Goal: Find specific page/section: Find specific page/section

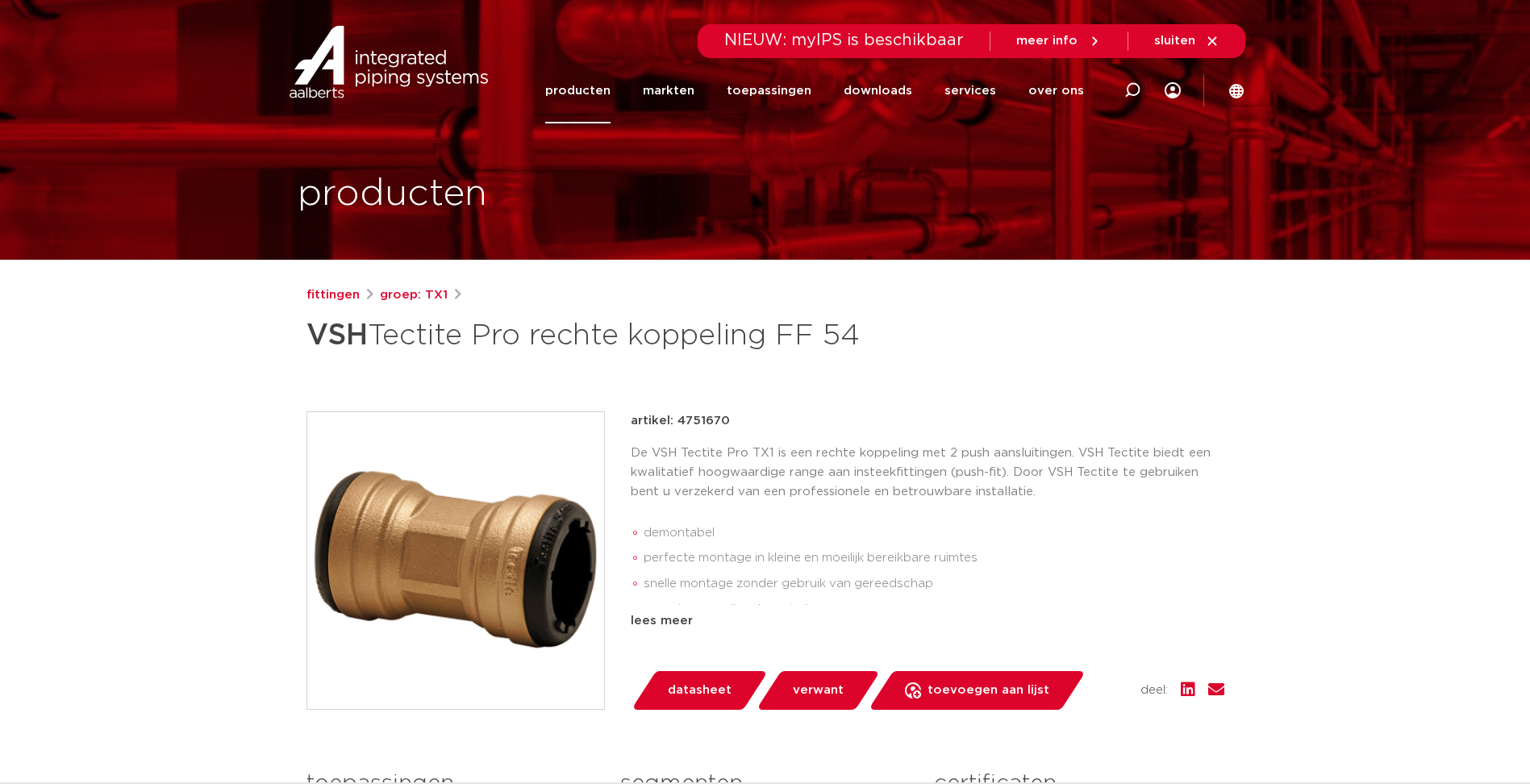
click at [1136, 87] on icon at bounding box center [1132, 90] width 16 height 16
paste input "41670"
type input "41670"
click button "Zoeken" at bounding box center [0, 0] width 0 height 0
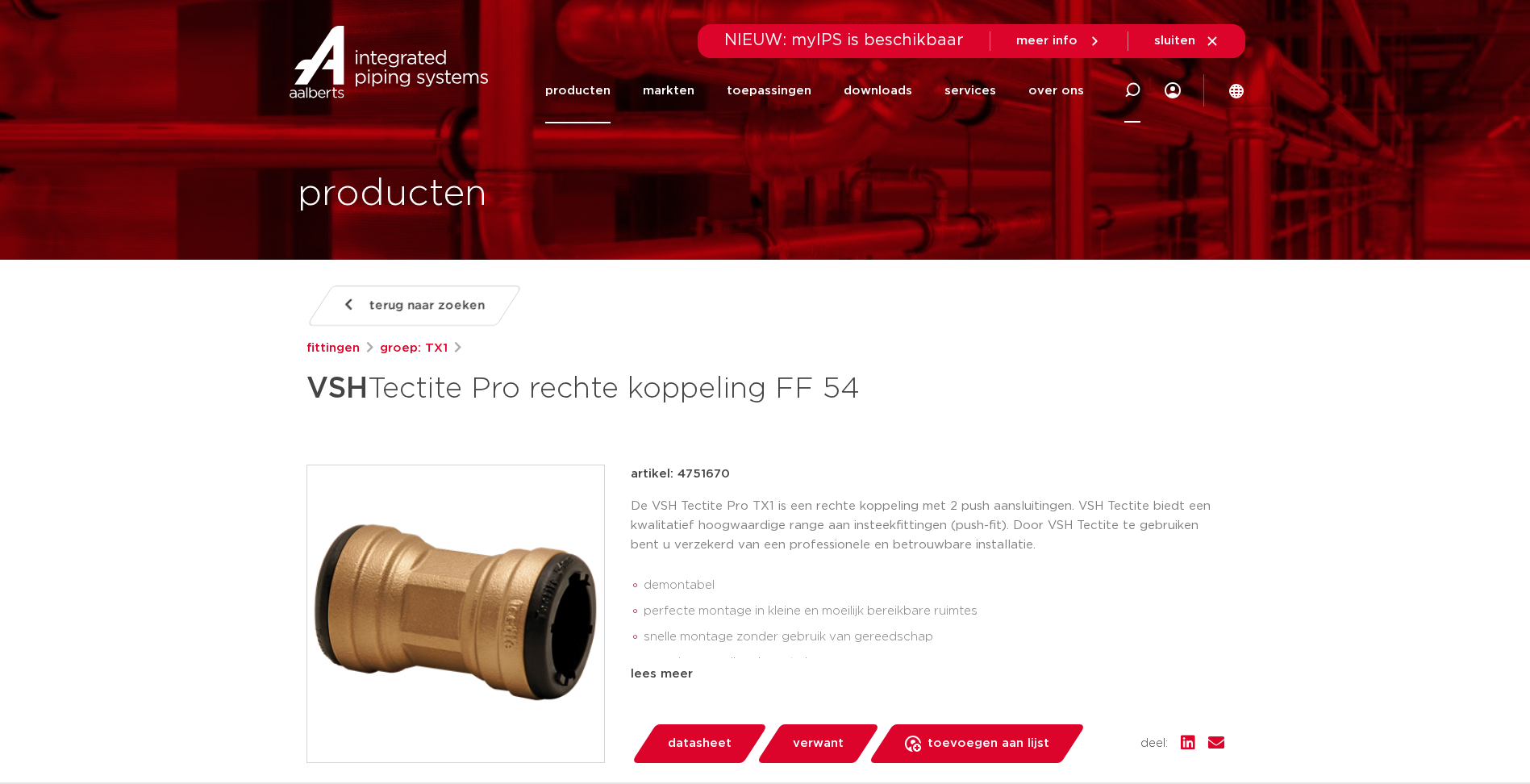
click at [1126, 91] on icon at bounding box center [1132, 90] width 16 height 16
paste input "FSBC12"
type input "FSBC12"
click button "Zoeken" at bounding box center [0, 0] width 0 height 0
